Goal: Check status: Check status

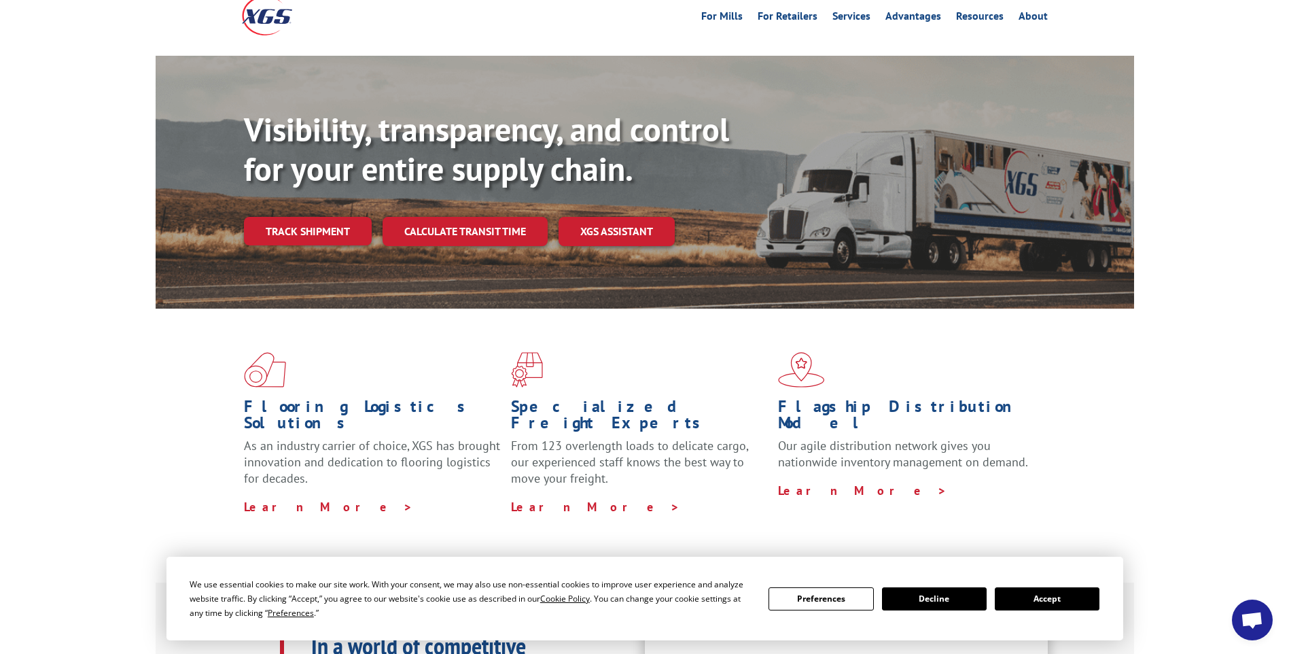
scroll to position [68, 0]
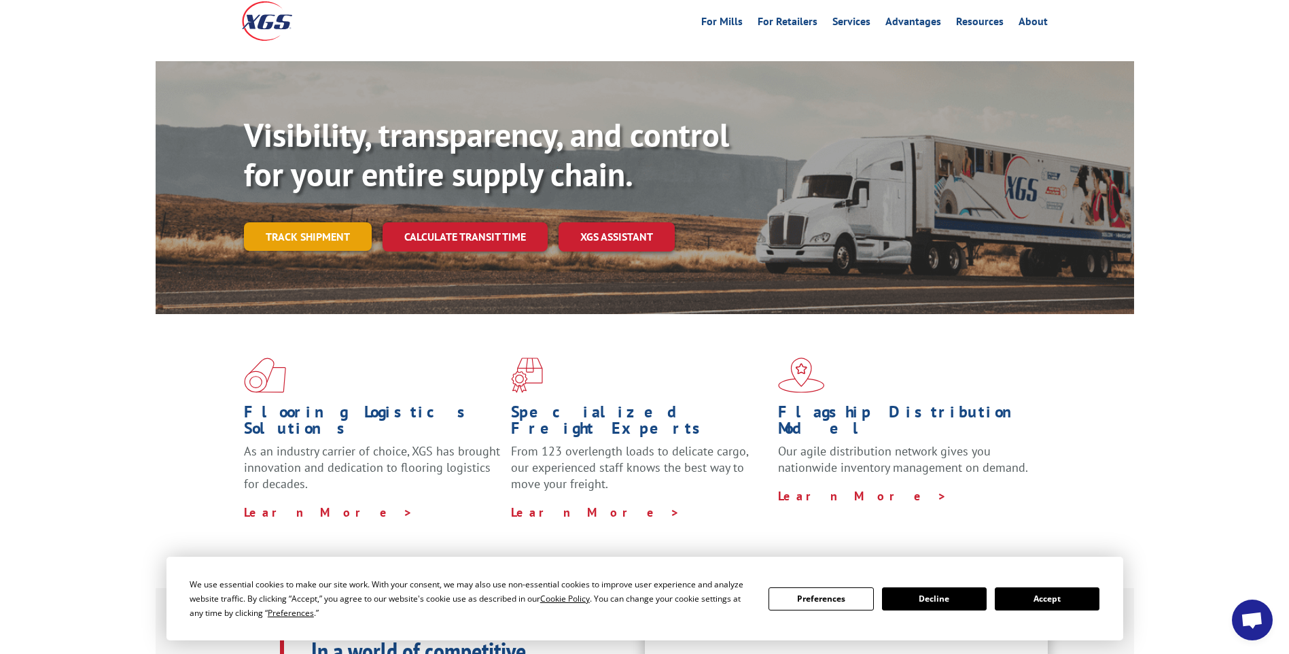
click at [316, 222] on link "Track shipment" at bounding box center [308, 236] width 128 height 29
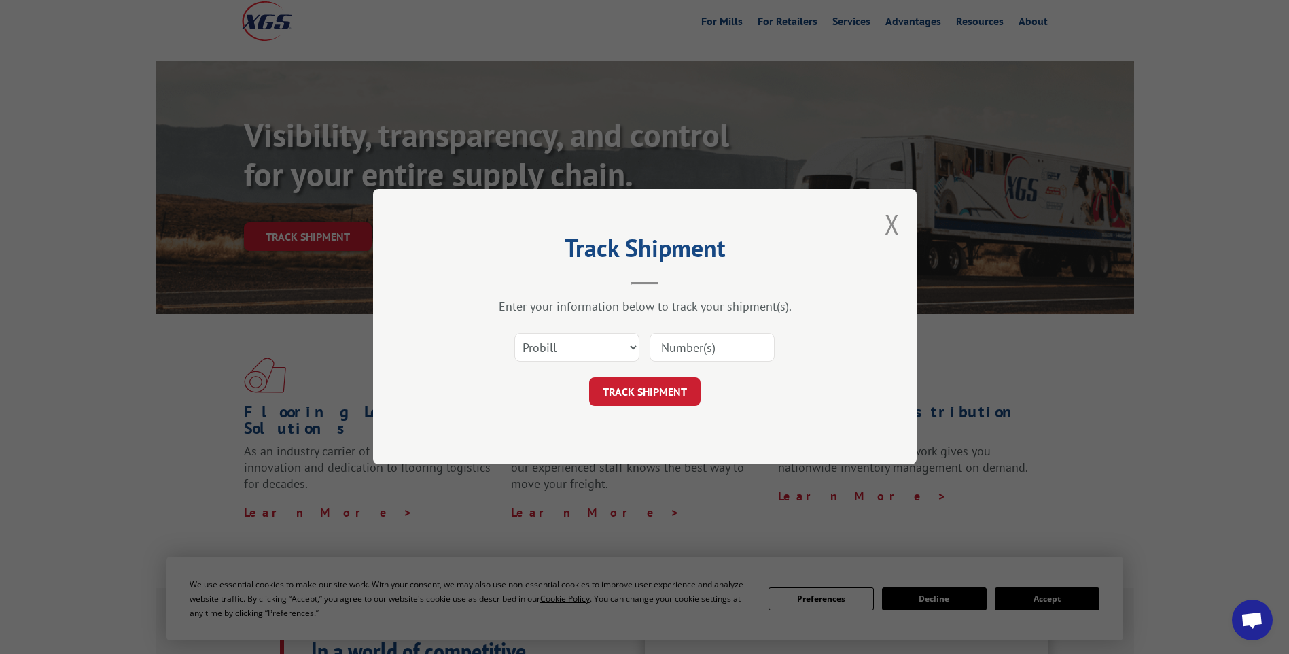
click at [680, 354] on input at bounding box center [712, 348] width 125 height 29
type input "4"
type input "740126"
click at [630, 355] on select "Select category... Probill BOL PO" at bounding box center [576, 348] width 125 height 29
select select "bol"
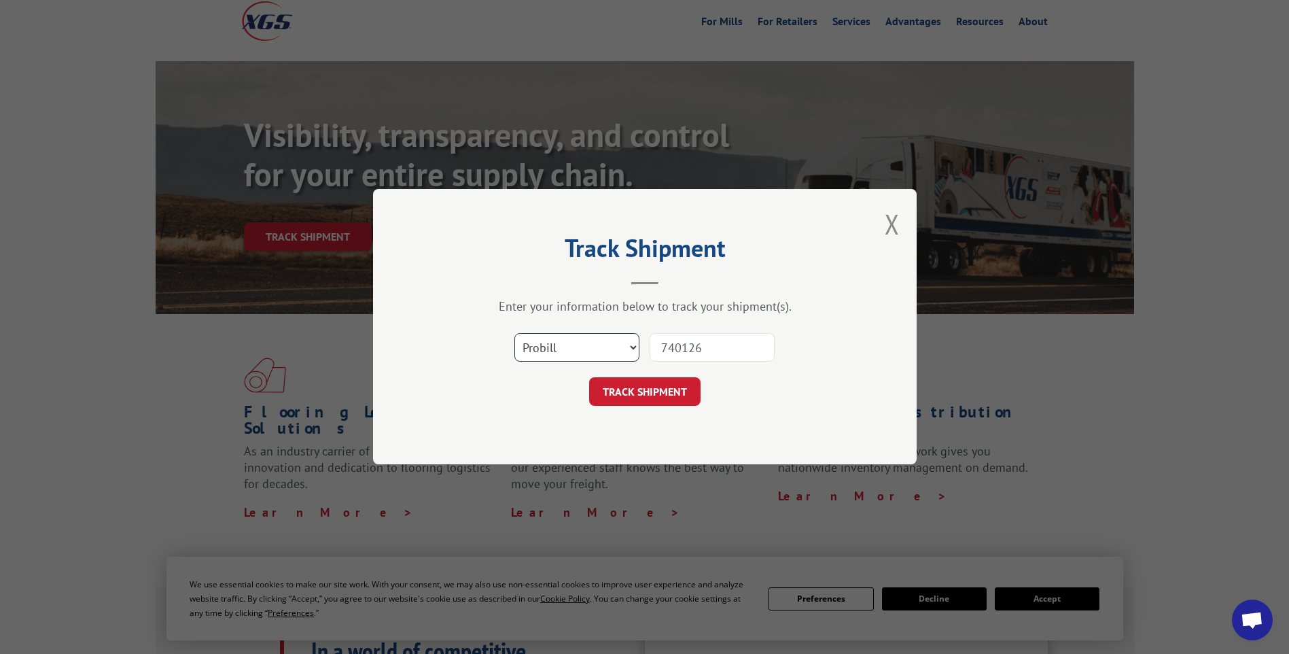
click at [514, 334] on select "Select category... Probill BOL PO" at bounding box center [576, 348] width 125 height 29
click at [644, 398] on button "TRACK SHIPMENT" at bounding box center [644, 392] width 111 height 29
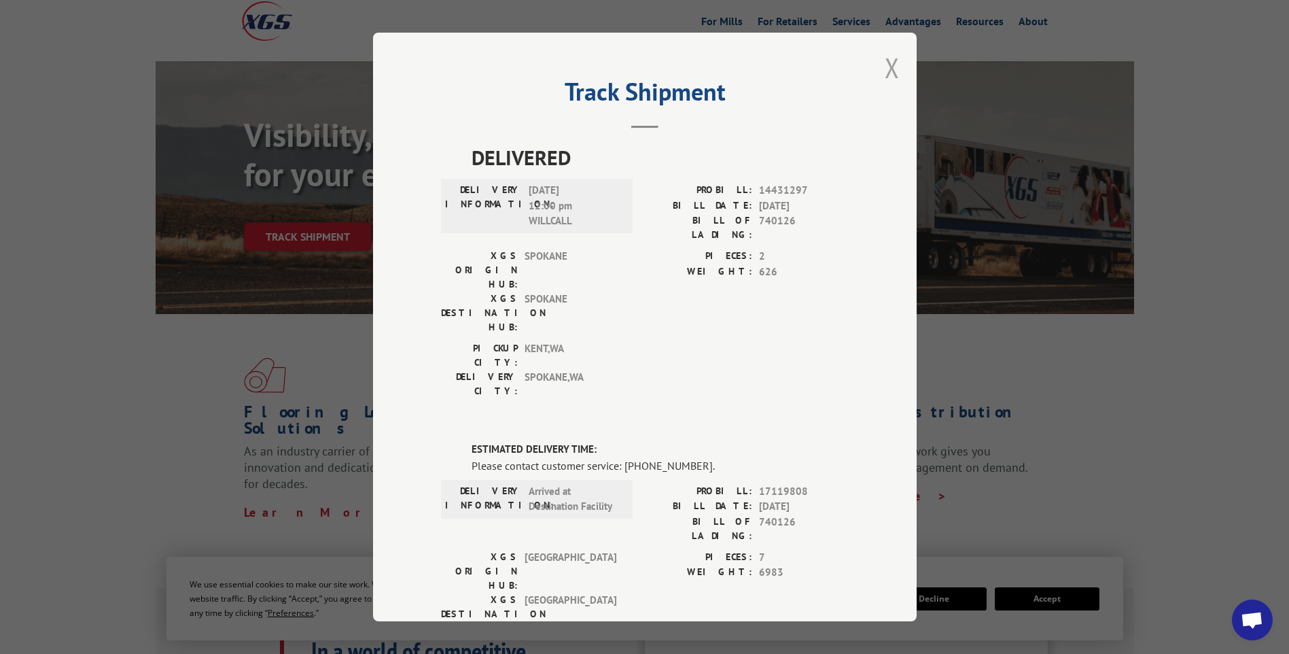
click at [888, 68] on button "Close modal" at bounding box center [892, 68] width 15 height 36
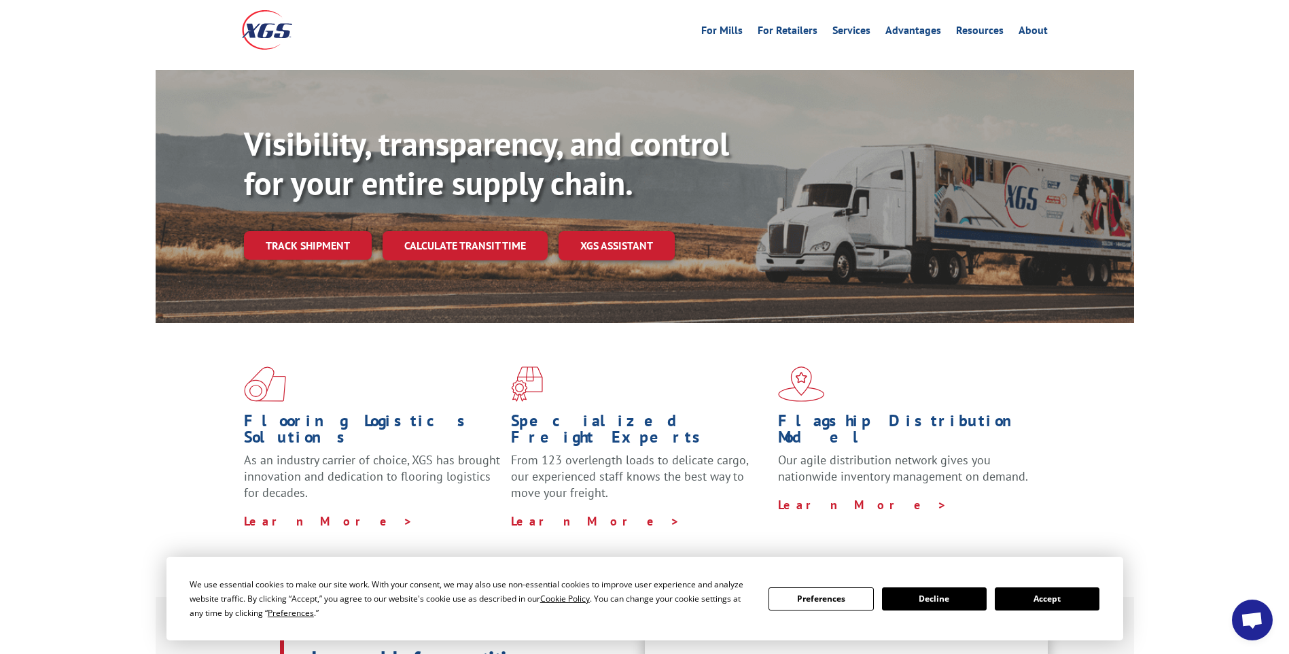
scroll to position [0, 0]
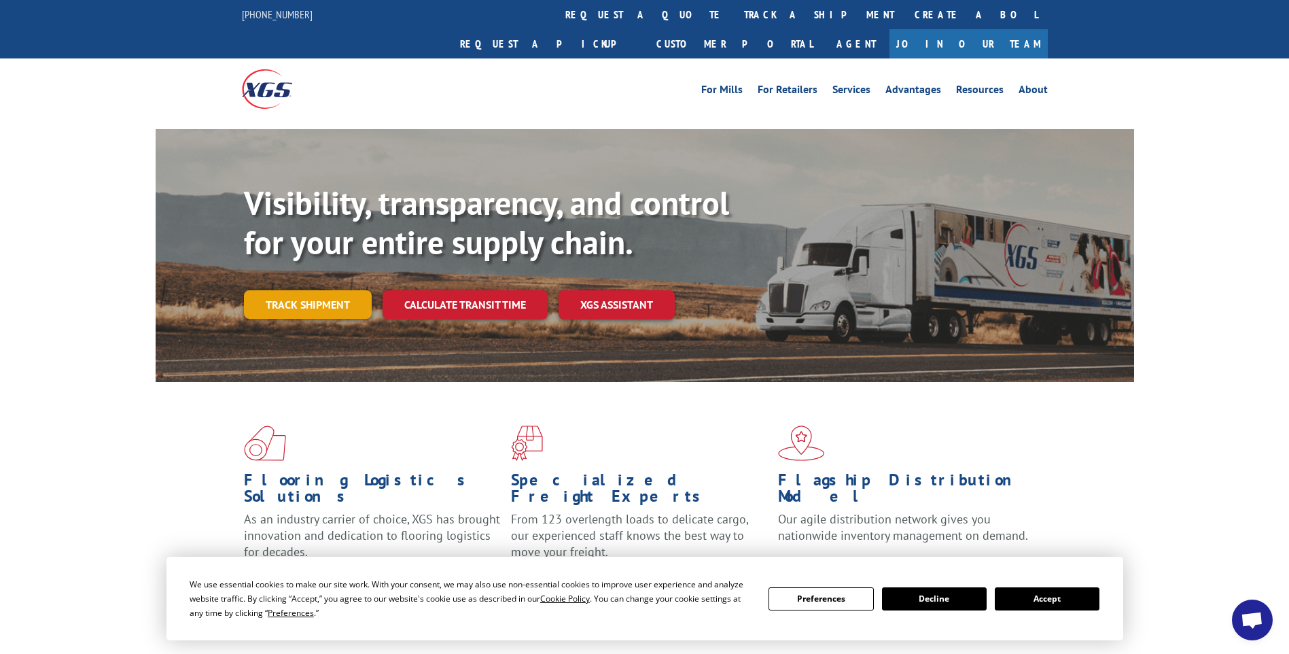
click at [303, 290] on link "Track shipment" at bounding box center [308, 304] width 128 height 29
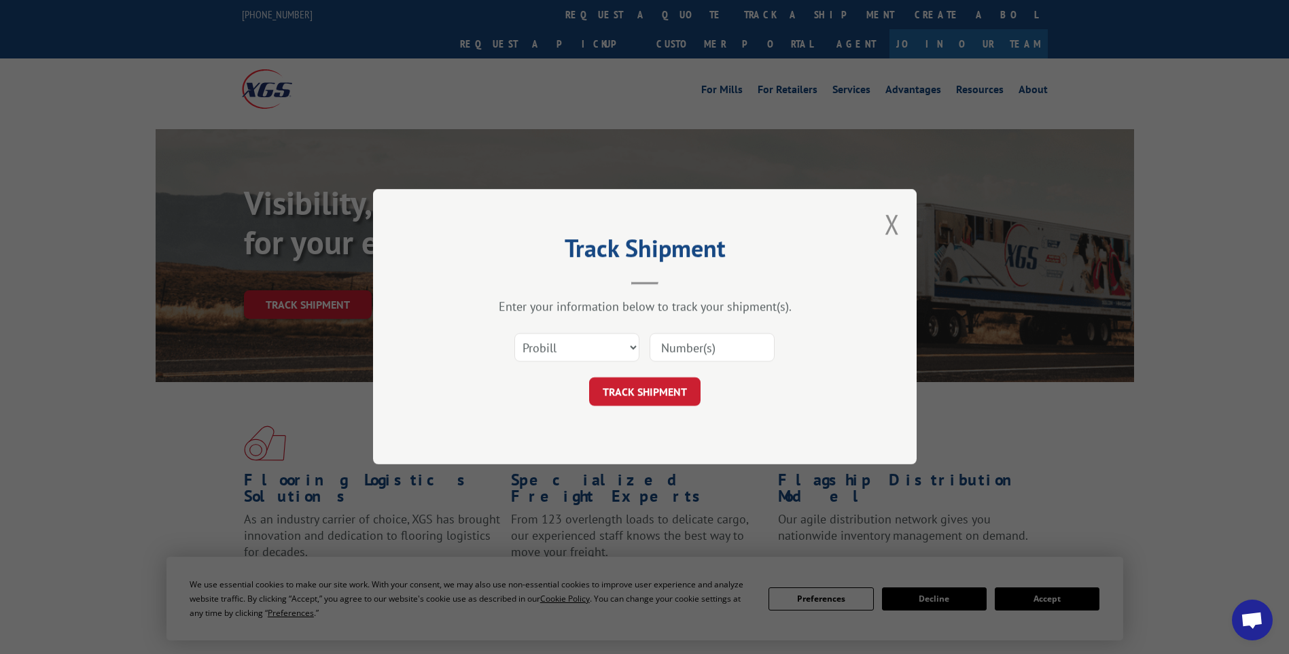
click at [719, 343] on input at bounding box center [712, 348] width 125 height 29
type input "740126"
click at [646, 395] on button "TRACK SHIPMENT" at bounding box center [644, 392] width 111 height 29
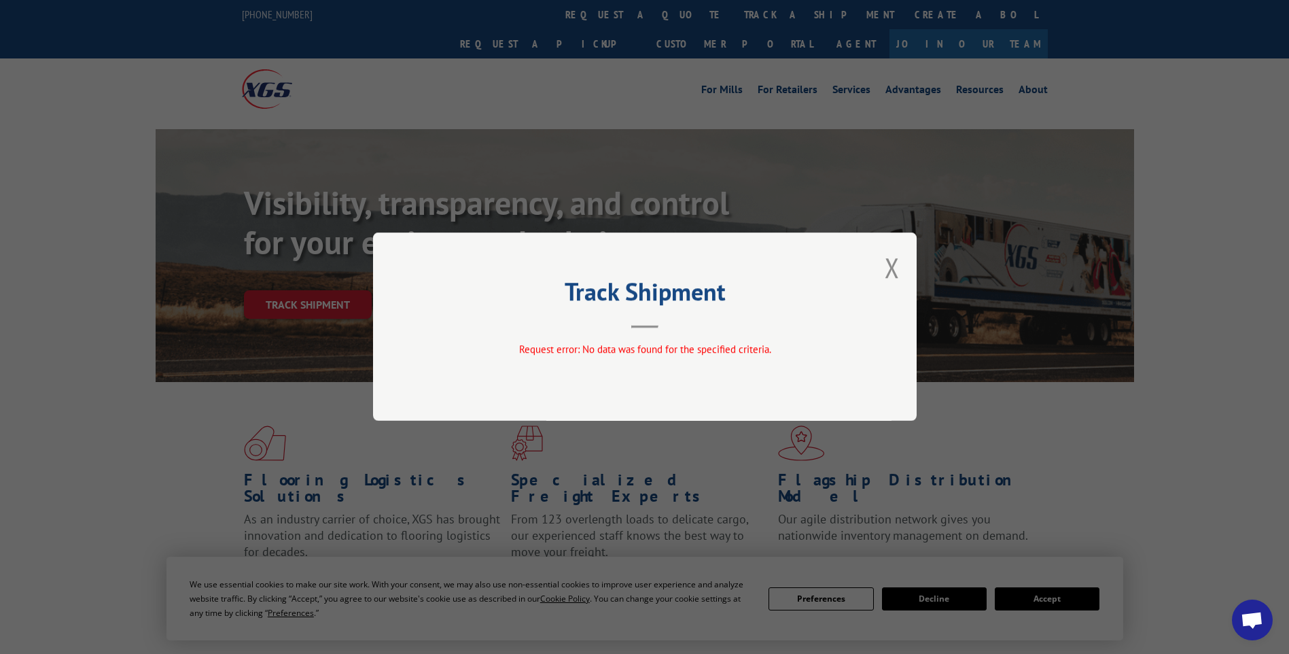
click at [653, 332] on div "Track Shipment Request error: No data was found for the specified criteria." at bounding box center [645, 326] width 544 height 188
click at [898, 270] on button "Close modal" at bounding box center [892, 267] width 15 height 36
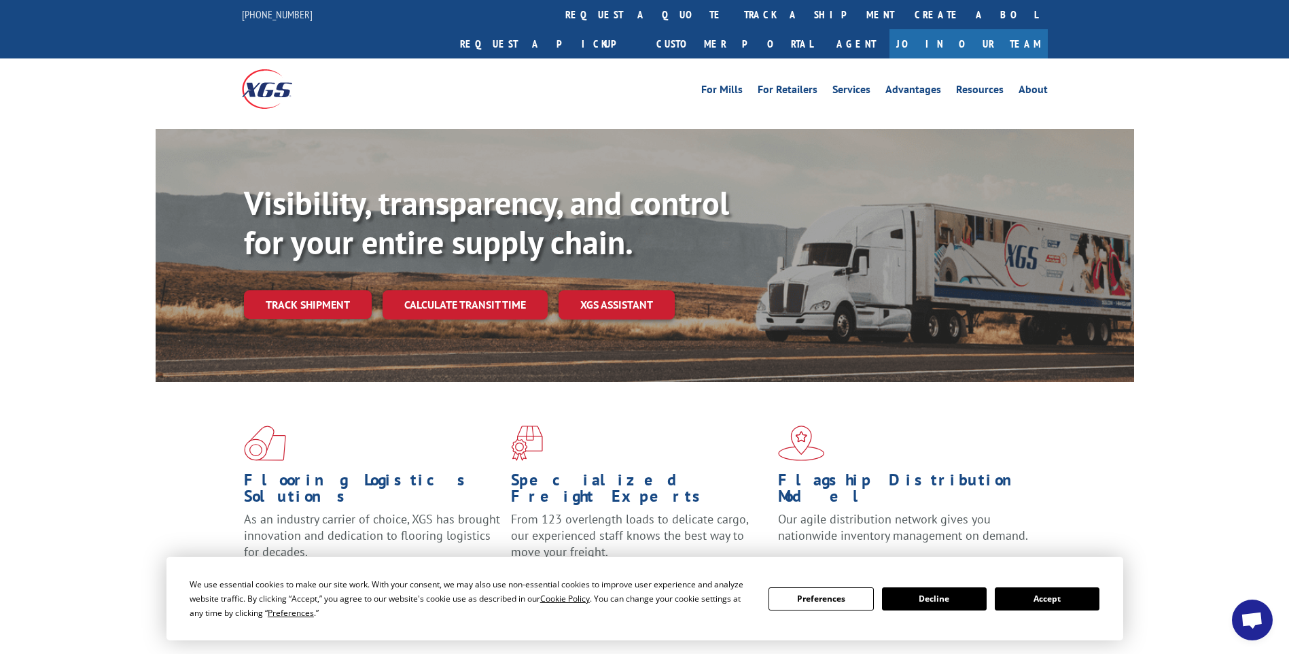
click at [308, 290] on link "Track shipment" at bounding box center [308, 304] width 128 height 29
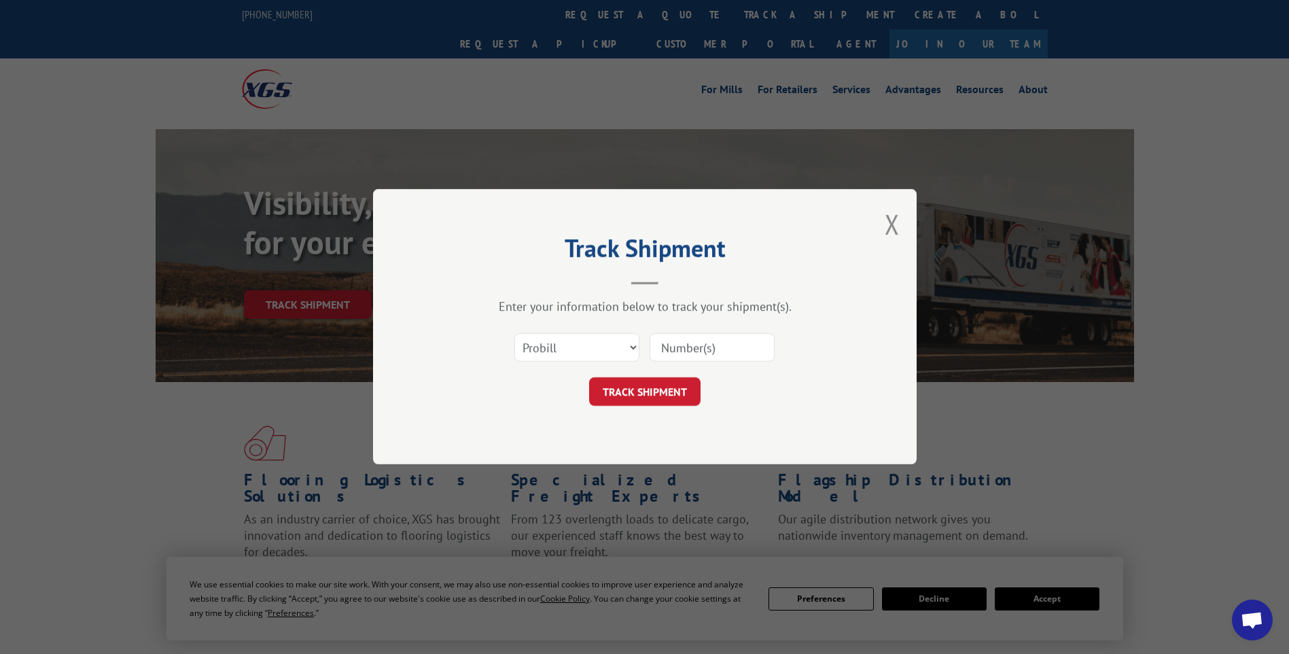
click at [661, 345] on input at bounding box center [712, 348] width 125 height 29
type input "740126"
click at [633, 345] on select "Select category... Probill BOL PO" at bounding box center [576, 348] width 125 height 29
select select "bol"
click at [514, 334] on select "Select category... Probill BOL PO" at bounding box center [576, 348] width 125 height 29
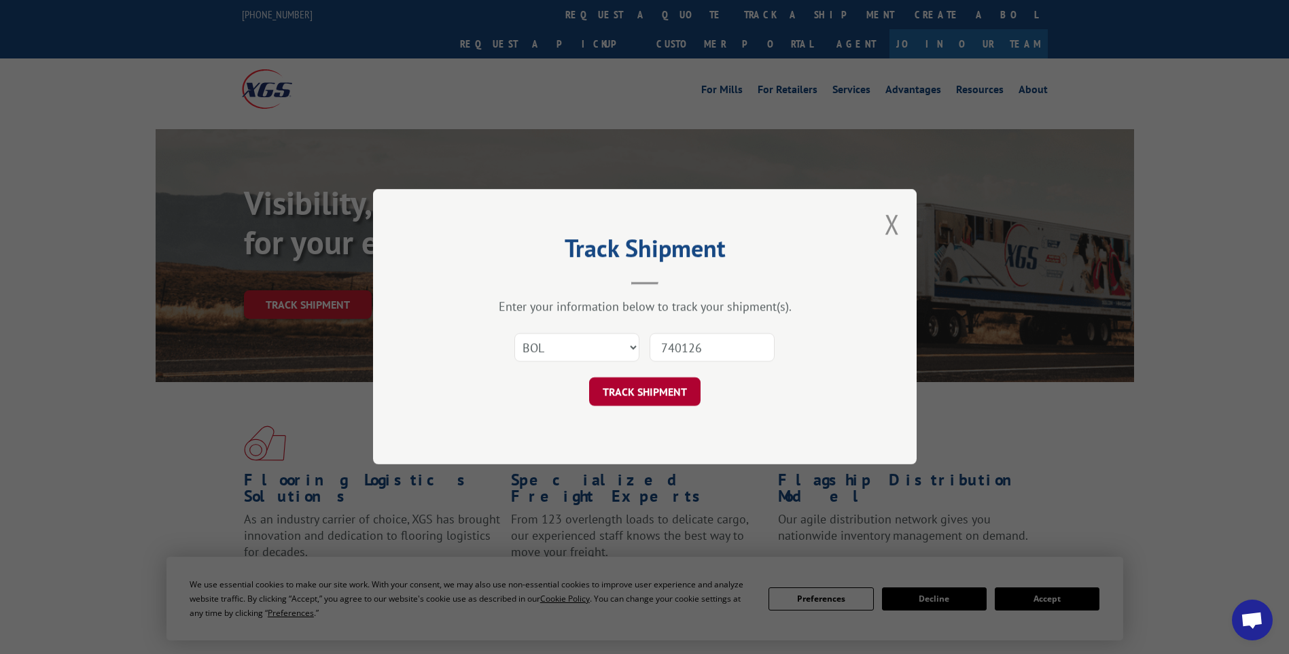
click at [652, 397] on button "TRACK SHIPMENT" at bounding box center [644, 392] width 111 height 29
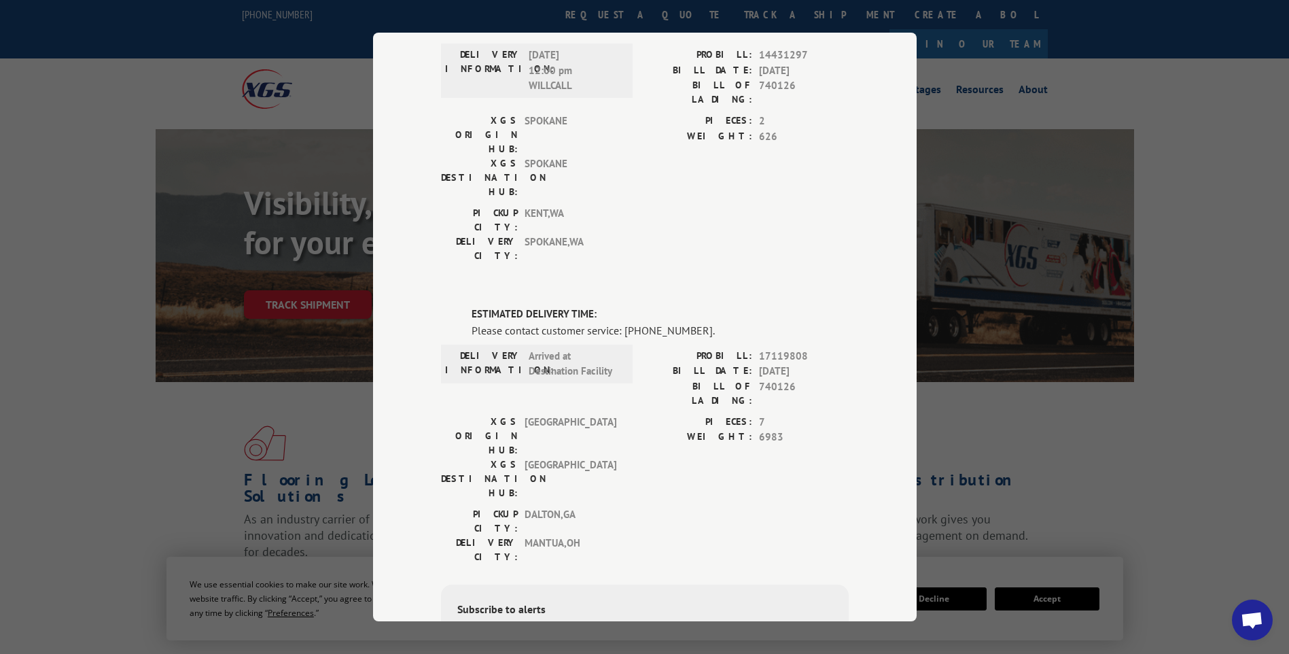
scroll to position [136, 0]
